Goal: Find specific page/section: Find specific page/section

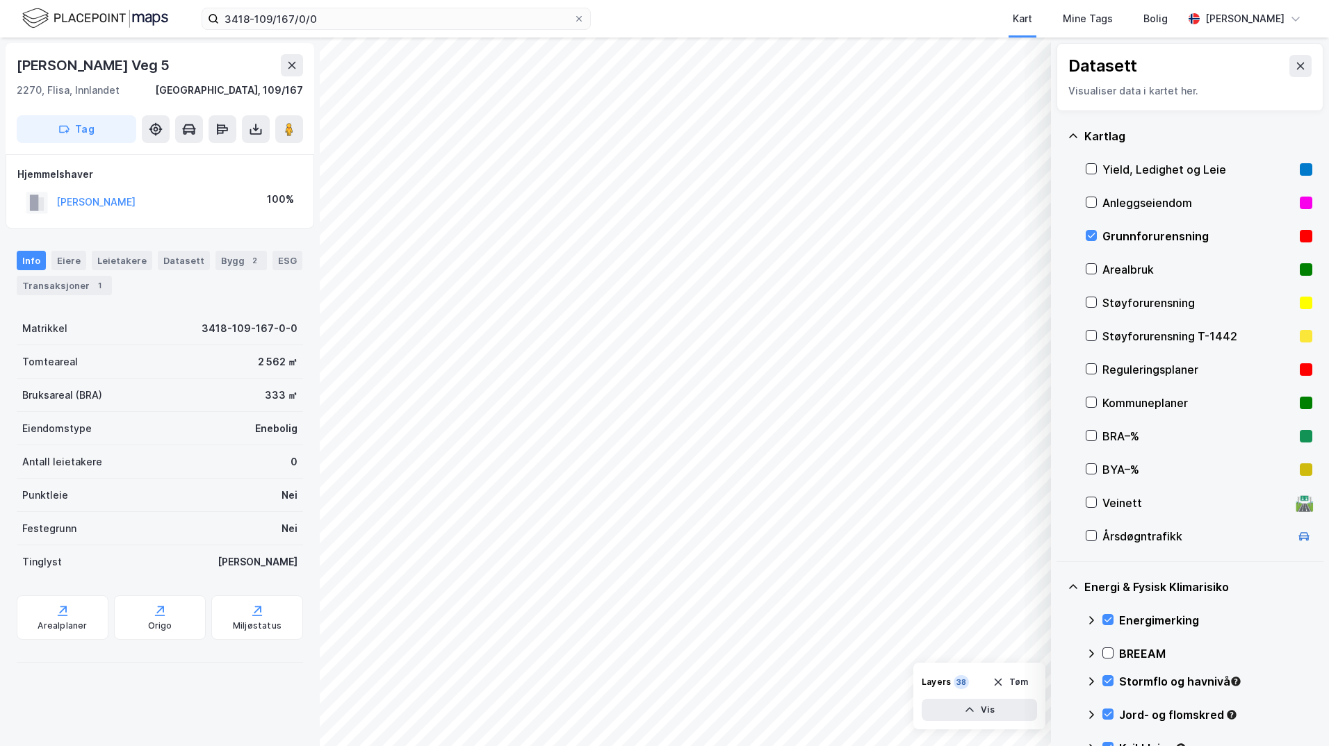
scroll to position [94, 0]
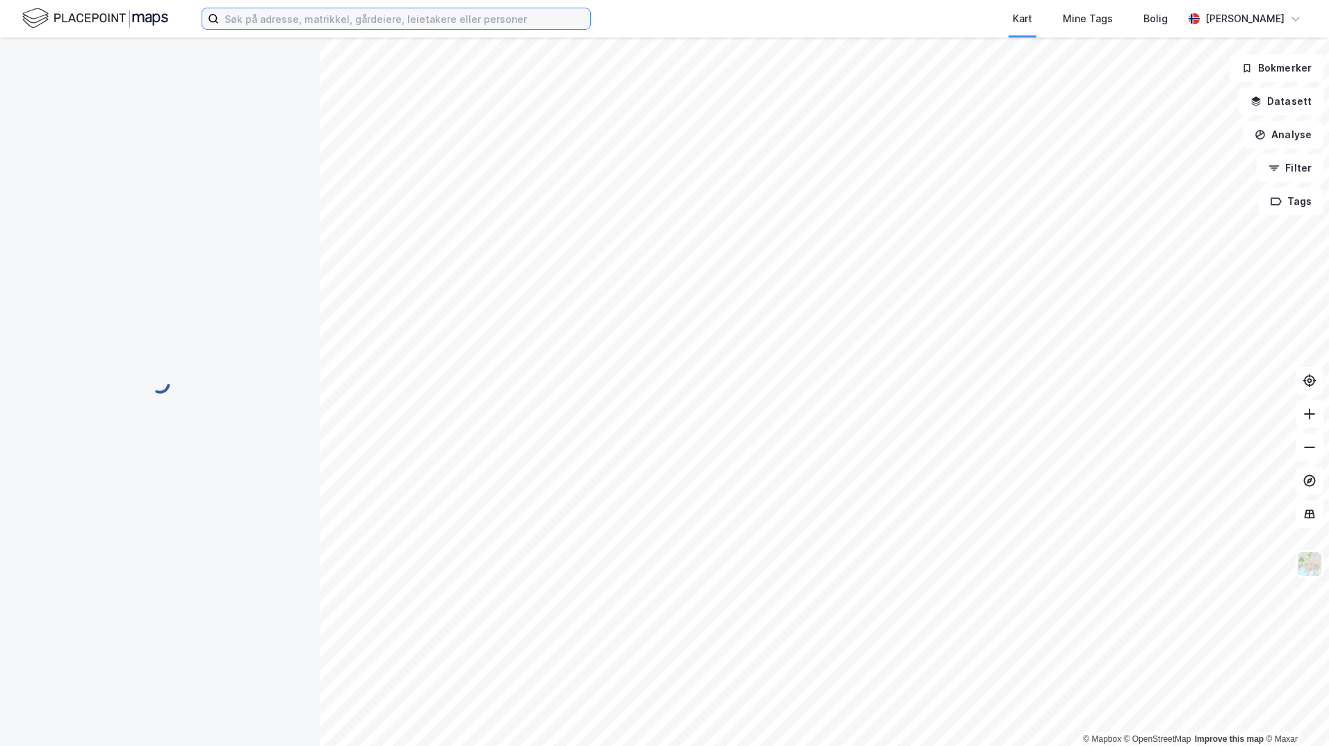
click at [291, 18] on input at bounding box center [404, 18] width 371 height 21
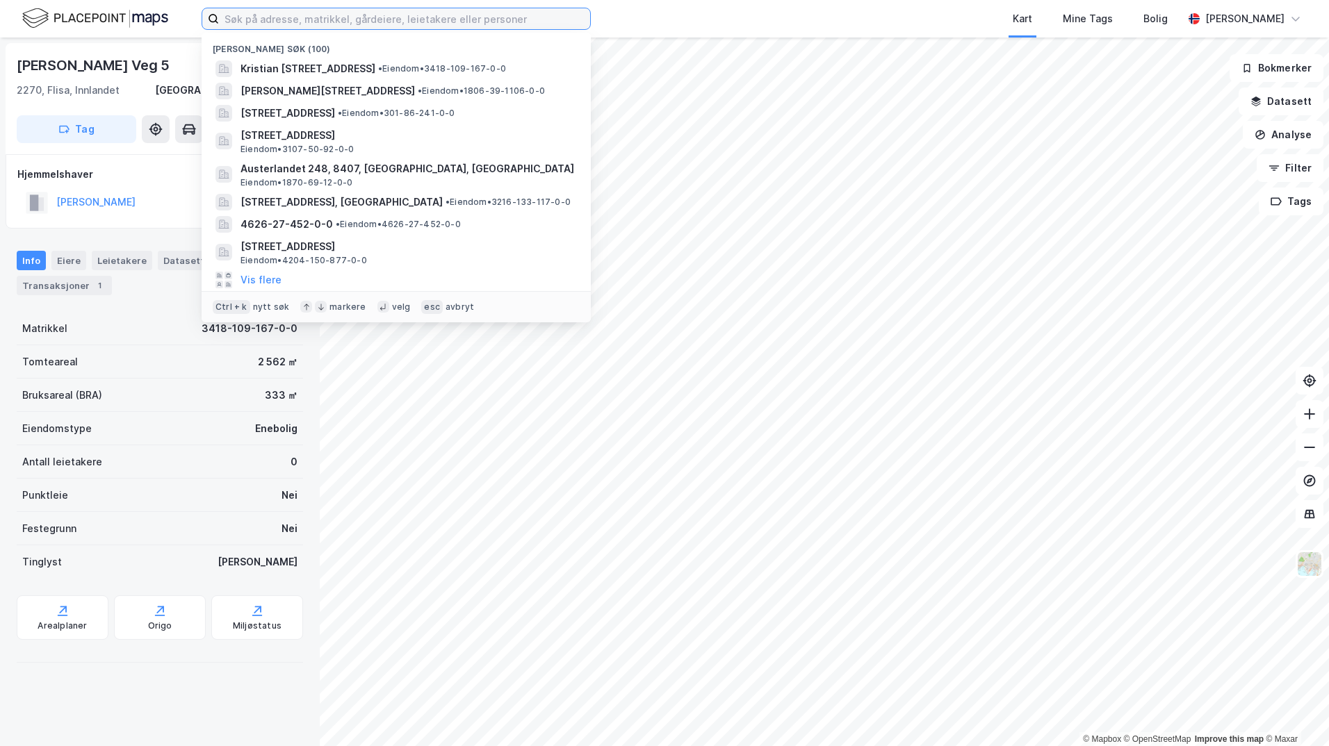
paste input "3305-244/477/0/0"
type input "3305-244/477/0/0"
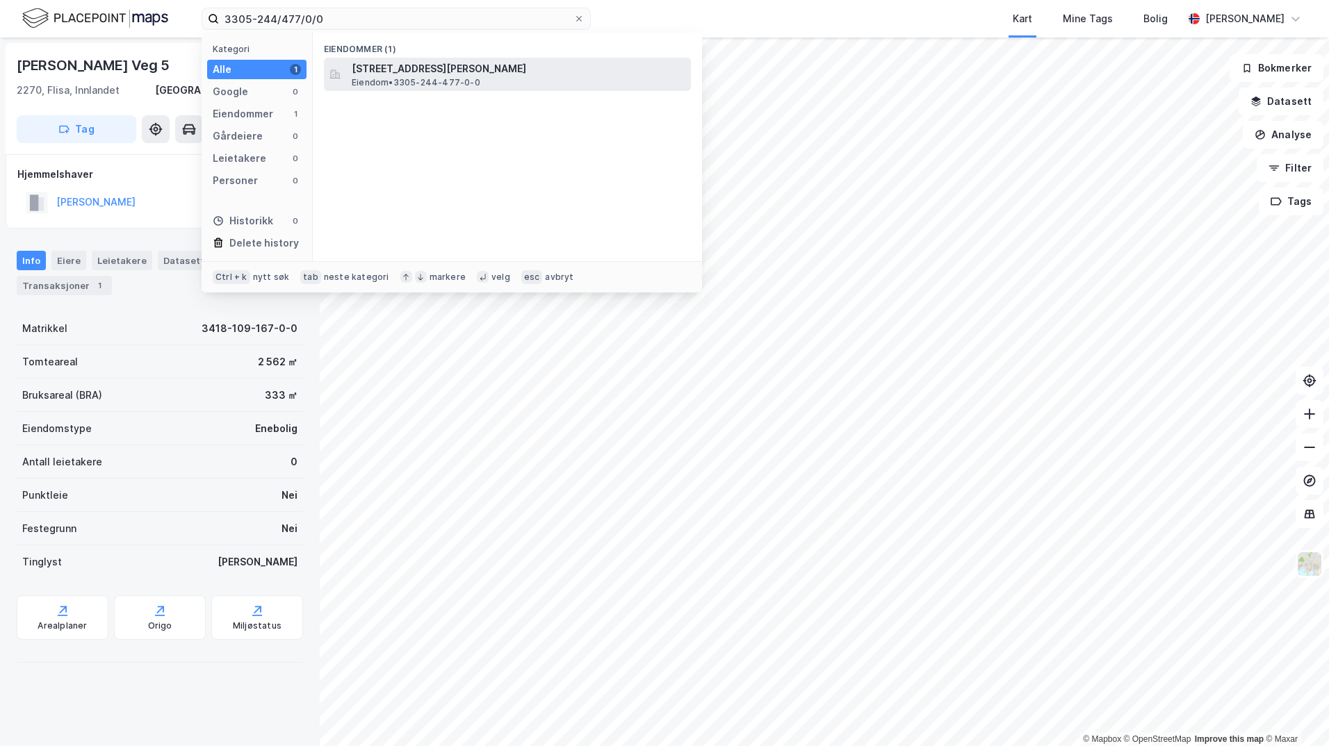
click at [395, 68] on span "Fegriveien 20, 3533, TYRISTRAND, RINGERIKE" at bounding box center [519, 68] width 334 height 17
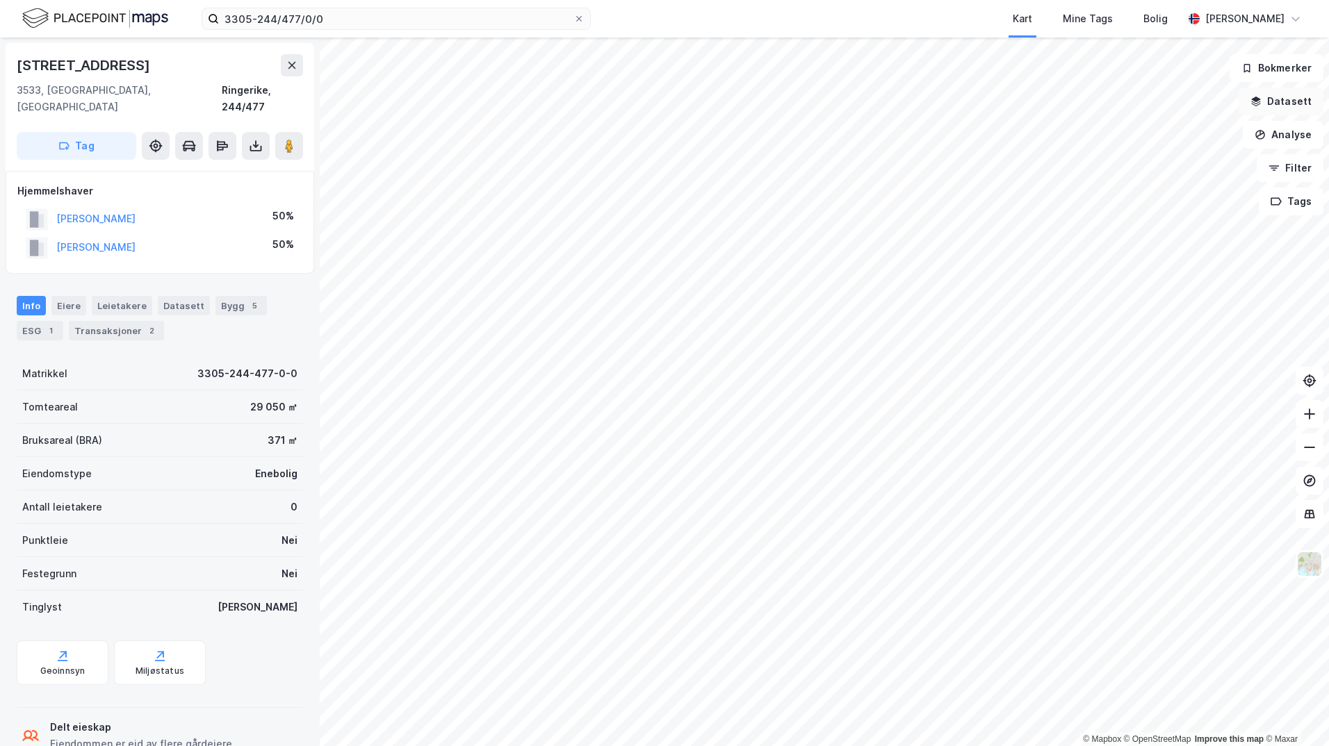
click at [1269, 101] on button "Datasett" at bounding box center [1280, 102] width 85 height 28
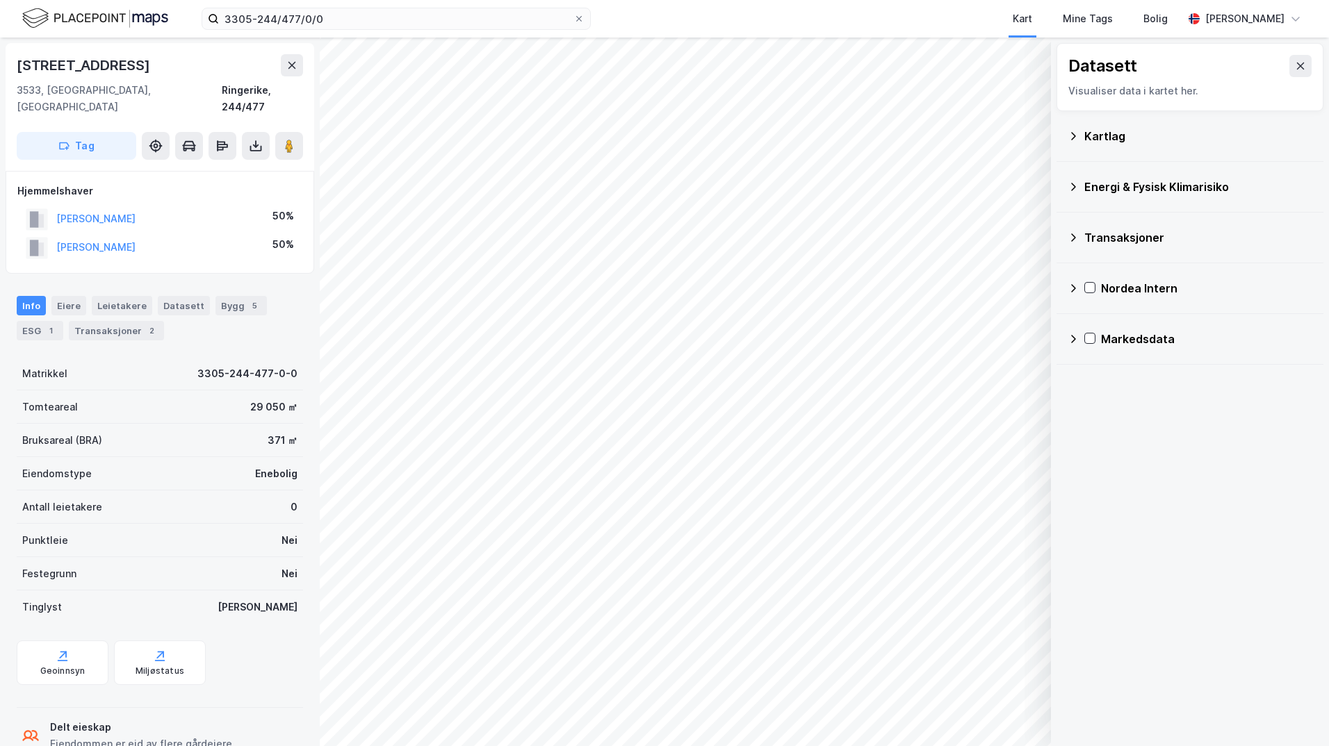
click at [1081, 134] on div "Kartlag" at bounding box center [1190, 136] width 245 height 33
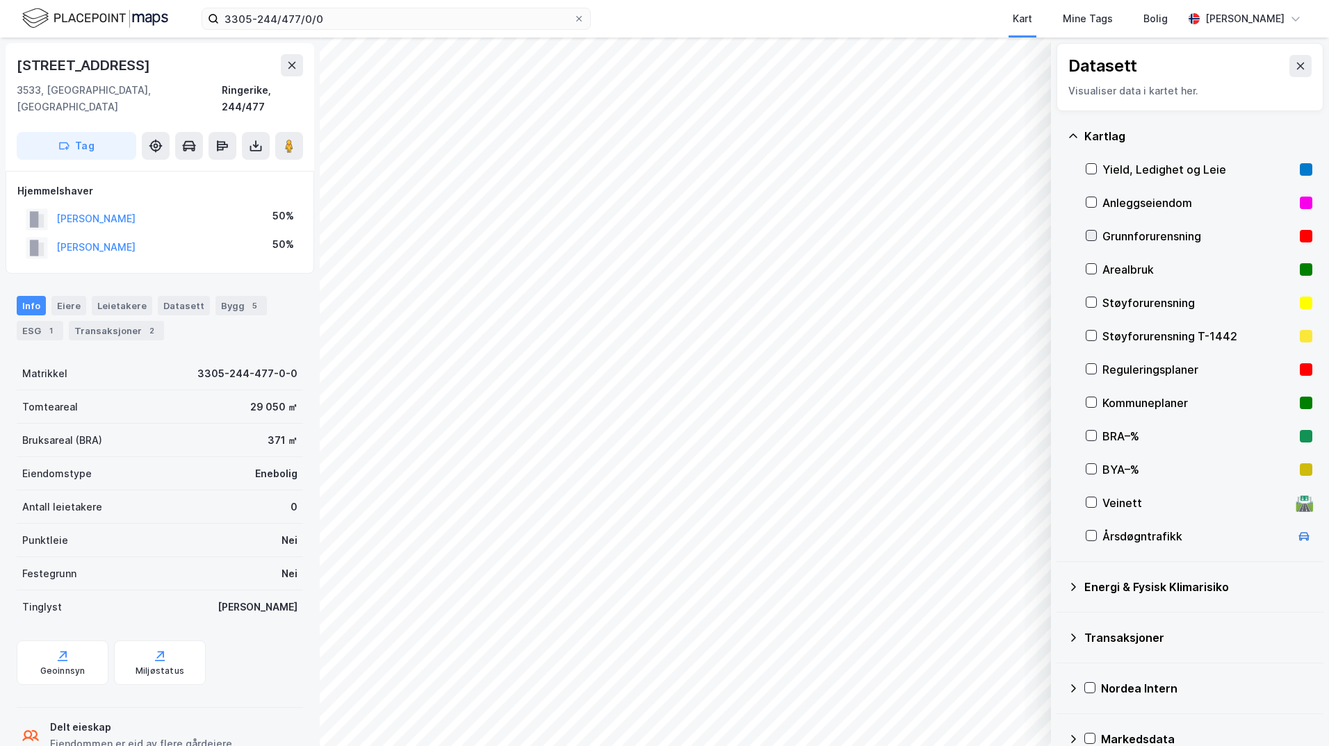
click at [1095, 238] on icon at bounding box center [1091, 236] width 10 height 10
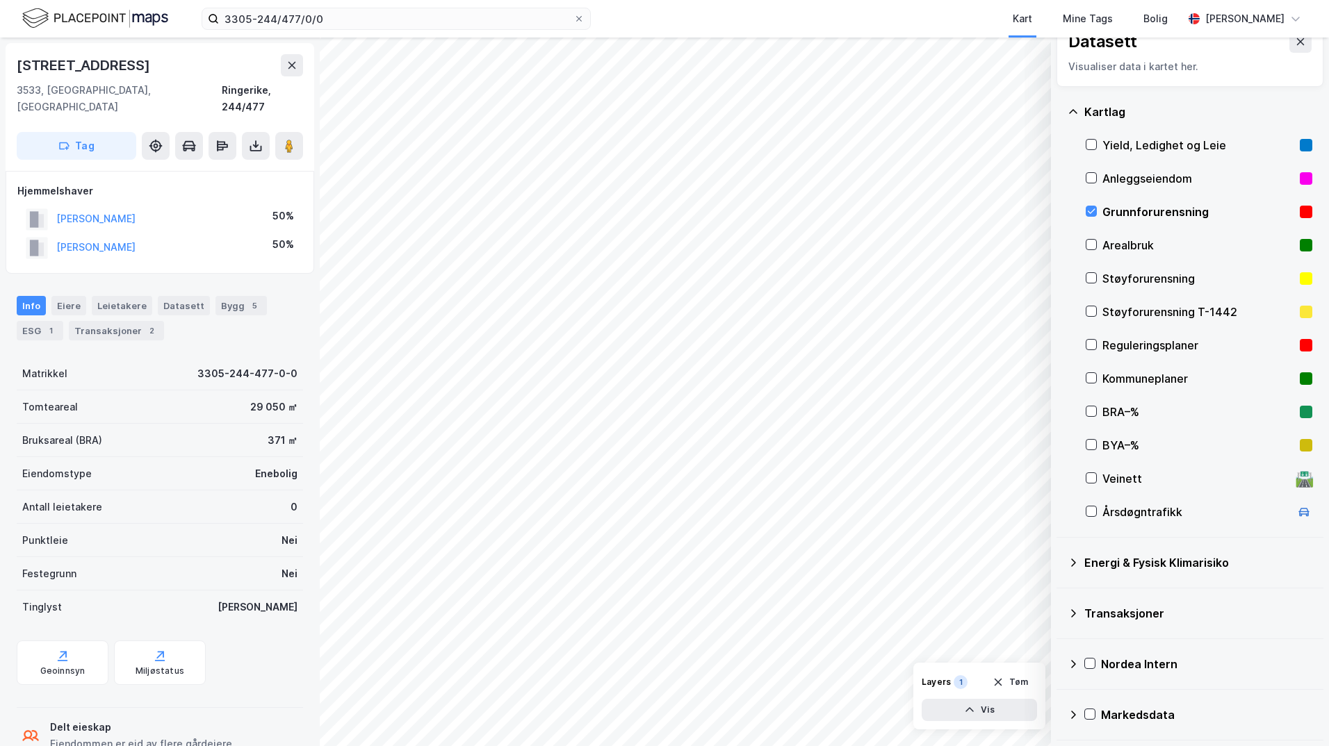
click at [1073, 564] on icon at bounding box center [1073, 562] width 11 height 11
click at [1107, 594] on icon at bounding box center [1108, 596] width 10 height 10
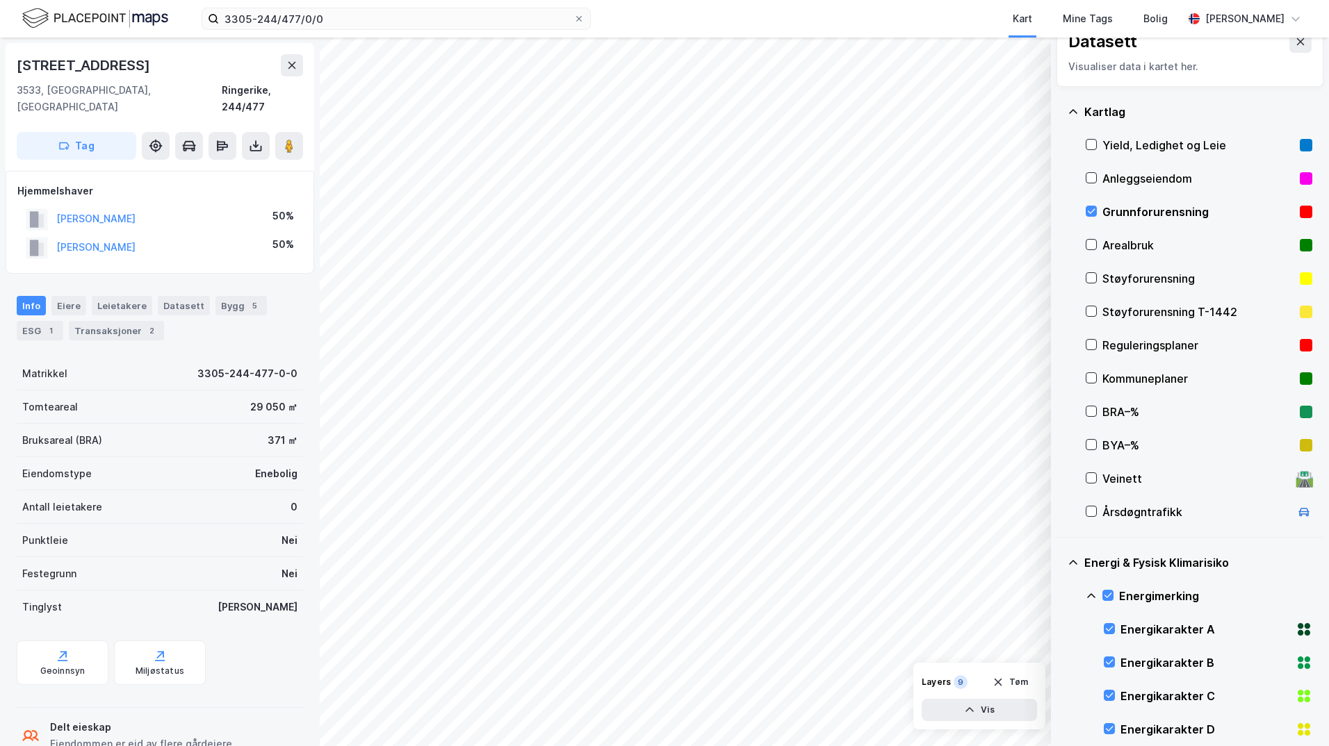
click at [1086, 594] on icon at bounding box center [1091, 596] width 11 height 11
click at [1109, 660] on icon at bounding box center [1108, 662] width 10 height 10
click at [1093, 654] on icon at bounding box center [1091, 657] width 11 height 11
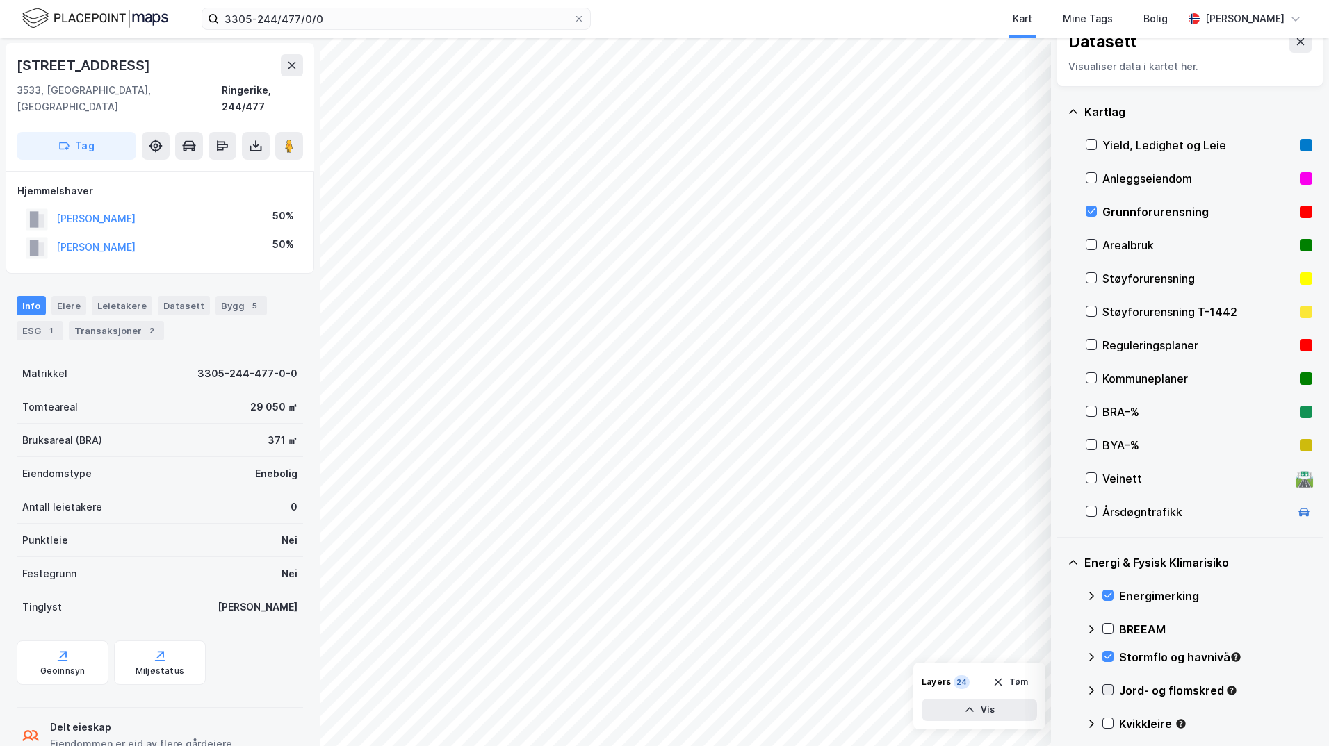
click at [1111, 691] on icon at bounding box center [1108, 690] width 10 height 10
click at [1091, 687] on icon at bounding box center [1091, 690] width 11 height 11
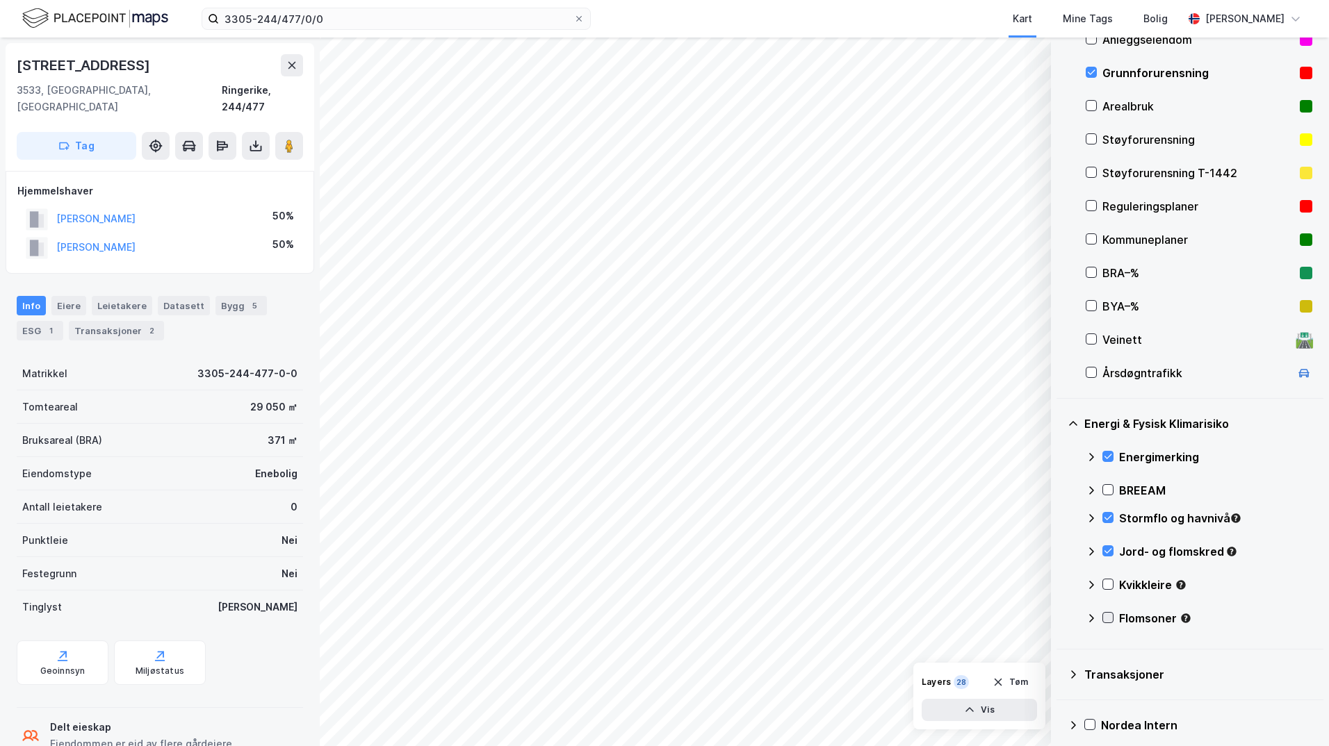
click at [1109, 617] on icon at bounding box center [1108, 618] width 10 height 10
click at [1109, 582] on icon at bounding box center [1108, 585] width 10 height 10
click at [1090, 585] on icon at bounding box center [1091, 585] width 11 height 11
click at [1093, 620] on icon at bounding box center [1091, 618] width 11 height 11
click at [1108, 619] on icon at bounding box center [1108, 618] width 10 height 10
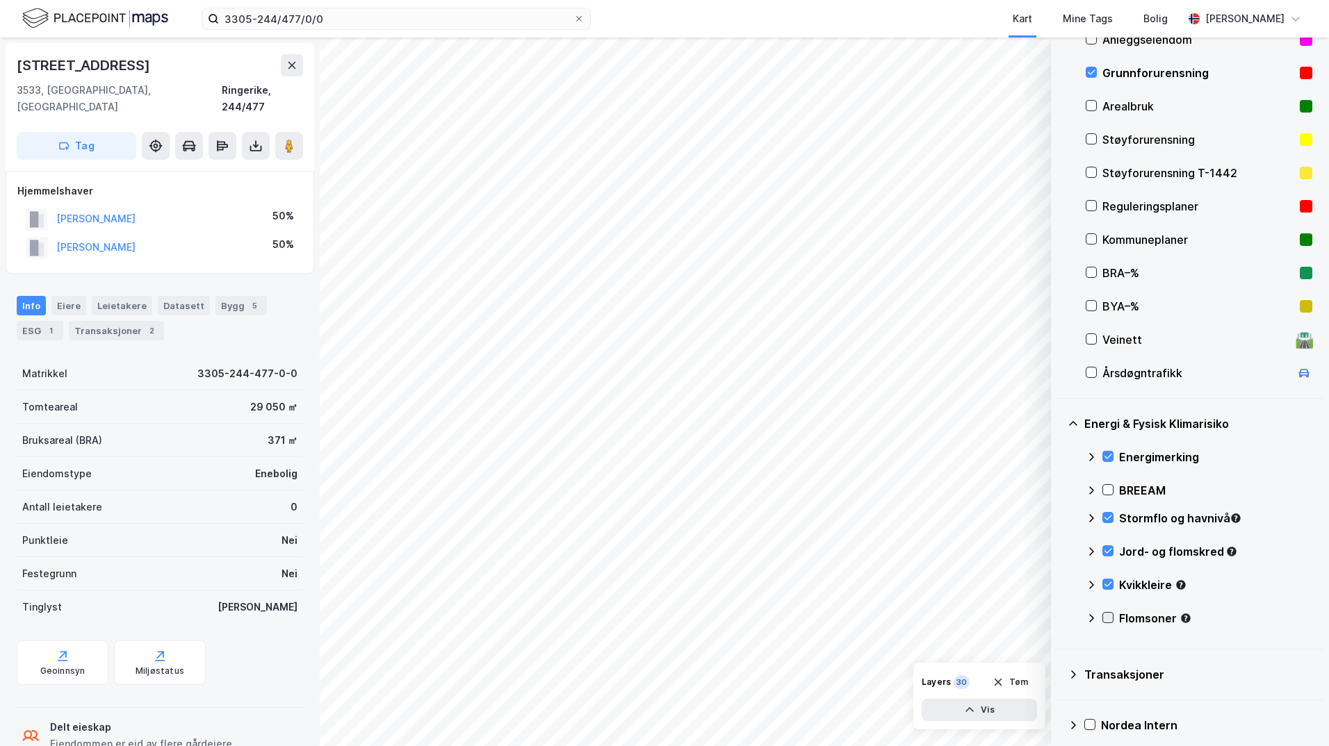
click at [1108, 619] on icon at bounding box center [1108, 618] width 10 height 10
click at [1091, 620] on icon at bounding box center [1091, 618] width 11 height 11
